Goal: Information Seeking & Learning: Learn about a topic

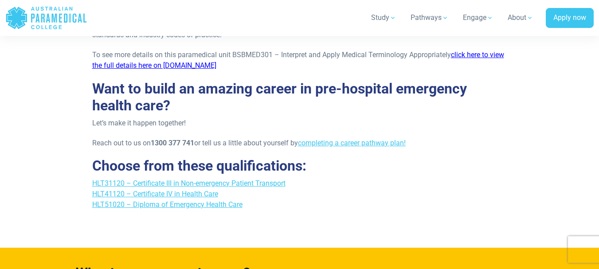
scroll to position [1064, 0]
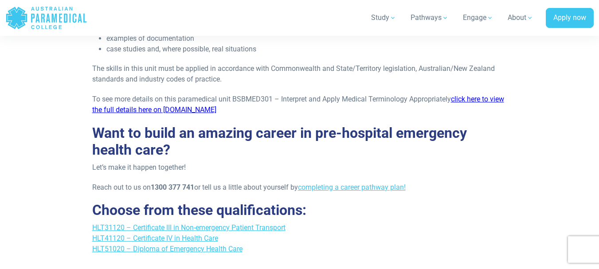
click at [484, 99] on link "click here to view the full details here on [DOMAIN_NAME]" at bounding box center [298, 104] width 412 height 19
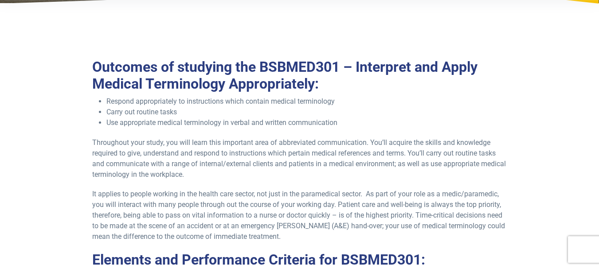
scroll to position [0, 0]
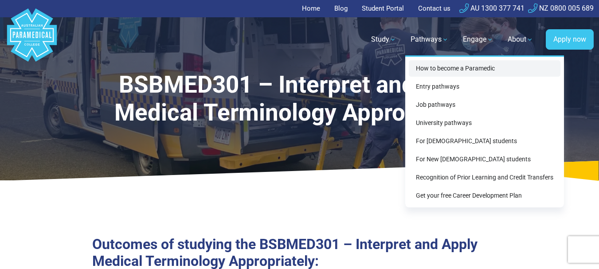
click at [429, 68] on link "How to become a Paramedic" at bounding box center [485, 68] width 152 height 16
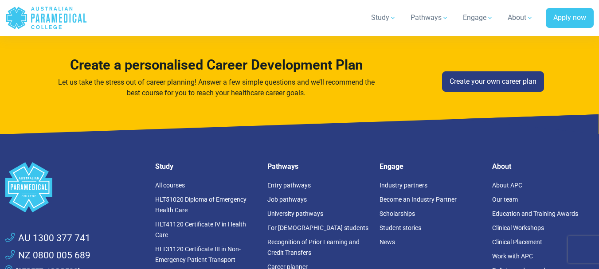
scroll to position [2970, 0]
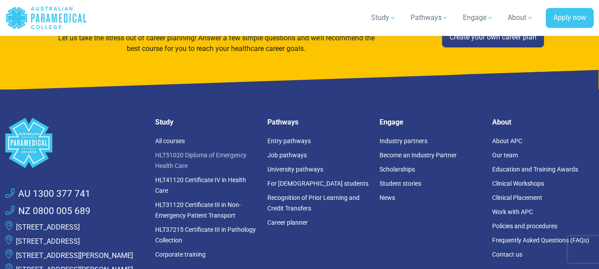
click at [174, 152] on link "HLT51020 Diploma of Emergency Health Care" at bounding box center [200, 161] width 91 height 18
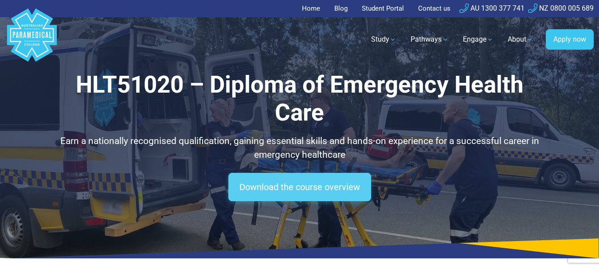
click at [351, 184] on link "Download the course overview" at bounding box center [299, 187] width 143 height 28
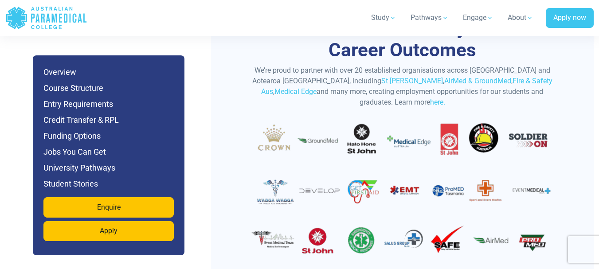
scroll to position [2961, 0]
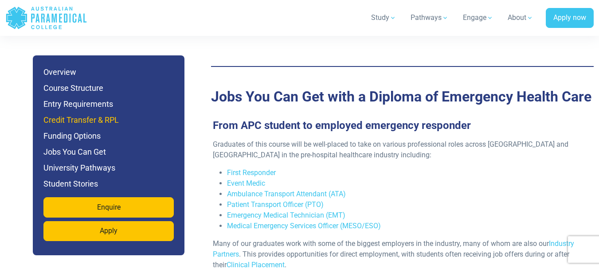
click at [92, 118] on h6 "Credit Transfer & RPL" at bounding box center [108, 120] width 130 height 12
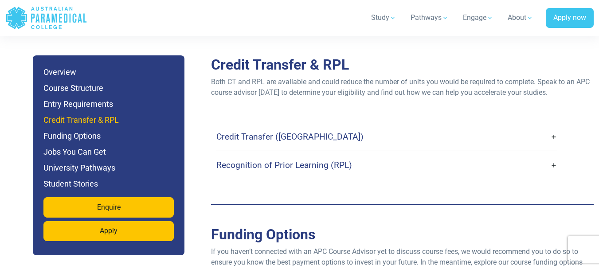
scroll to position [2633, 0]
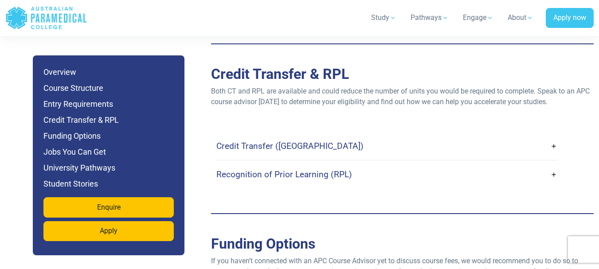
click at [553, 136] on link "Credit Transfer (CT)" at bounding box center [386, 146] width 341 height 21
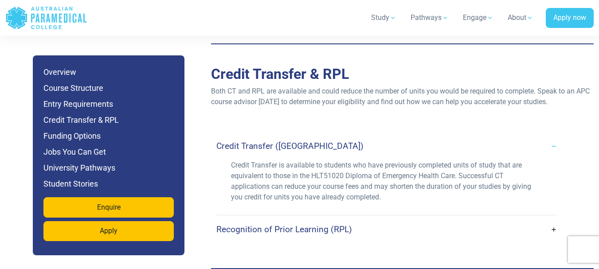
click at [553, 219] on link "Recognition of Prior Learning (RPL)" at bounding box center [386, 229] width 341 height 21
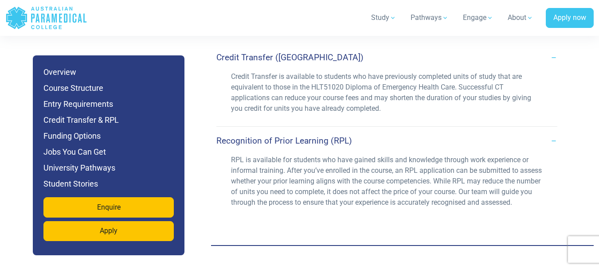
scroll to position [2677, 0]
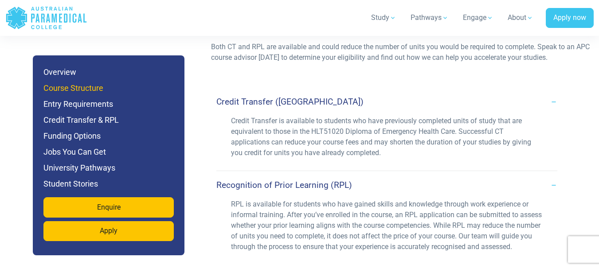
click at [72, 89] on h6 "Course Structure" at bounding box center [108, 88] width 130 height 12
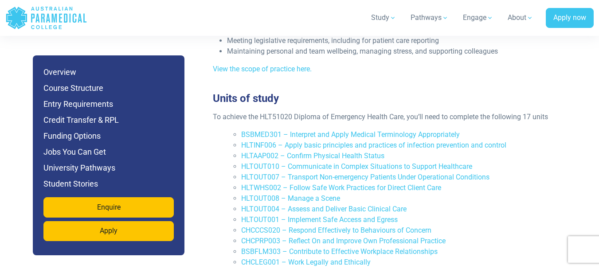
scroll to position [1987, 0]
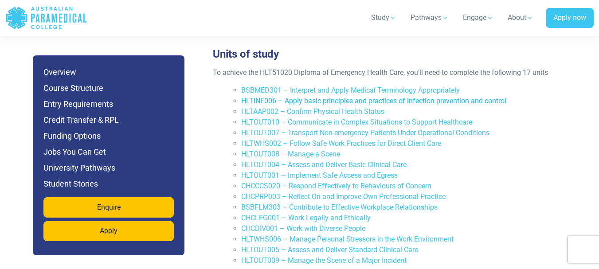
click at [254, 97] on link "HLTINF006 – Apply basic principles and practices of infection prevention and co…" at bounding box center [373, 101] width 265 height 8
